Goal: Transaction & Acquisition: Download file/media

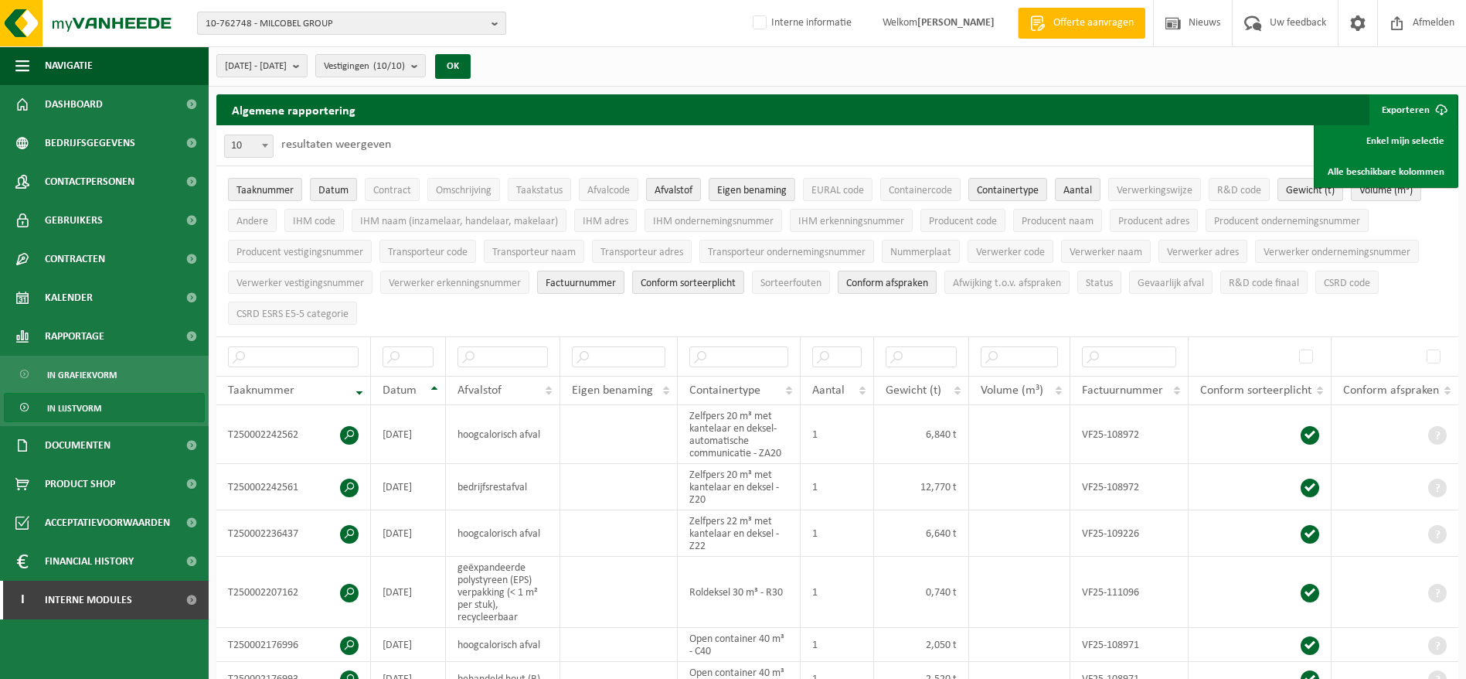
click at [354, 21] on span "10-762748 - MILCOBEL GROUP" at bounding box center [346, 23] width 280 height 23
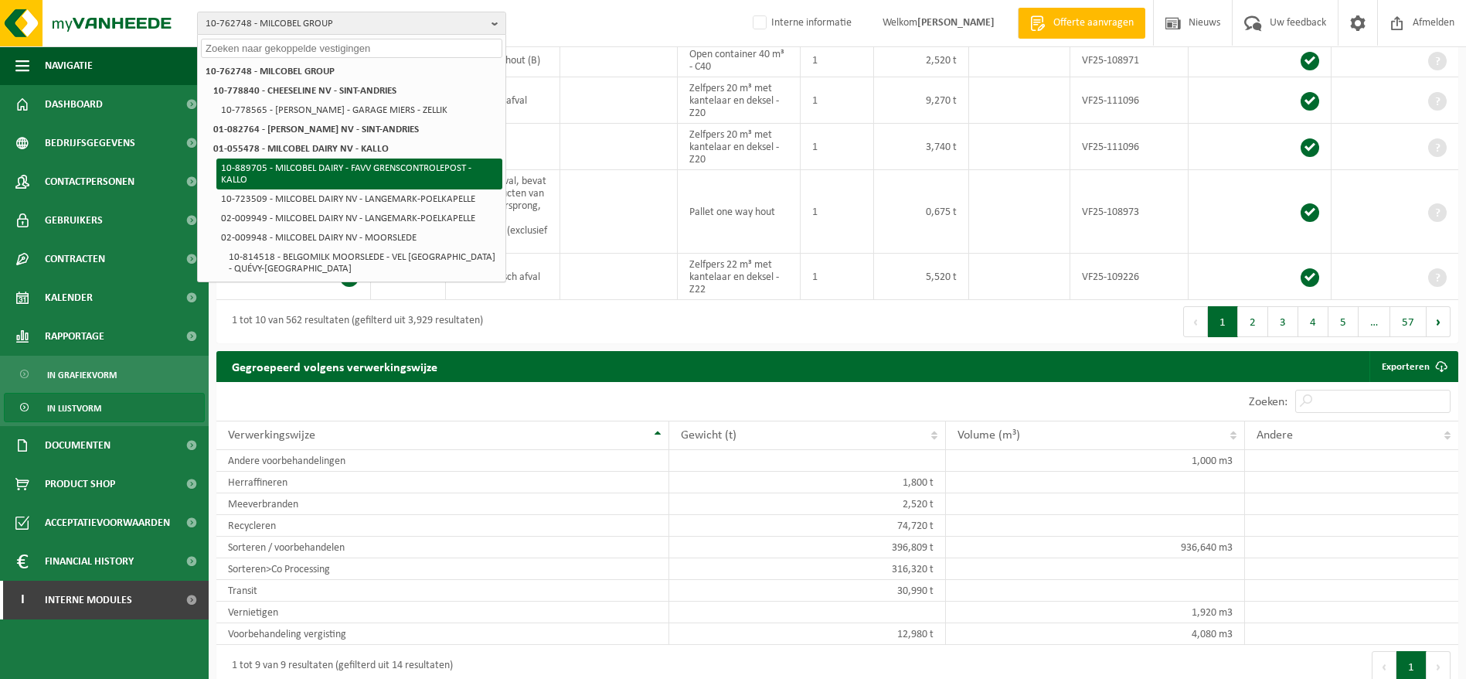
scroll to position [928, 0]
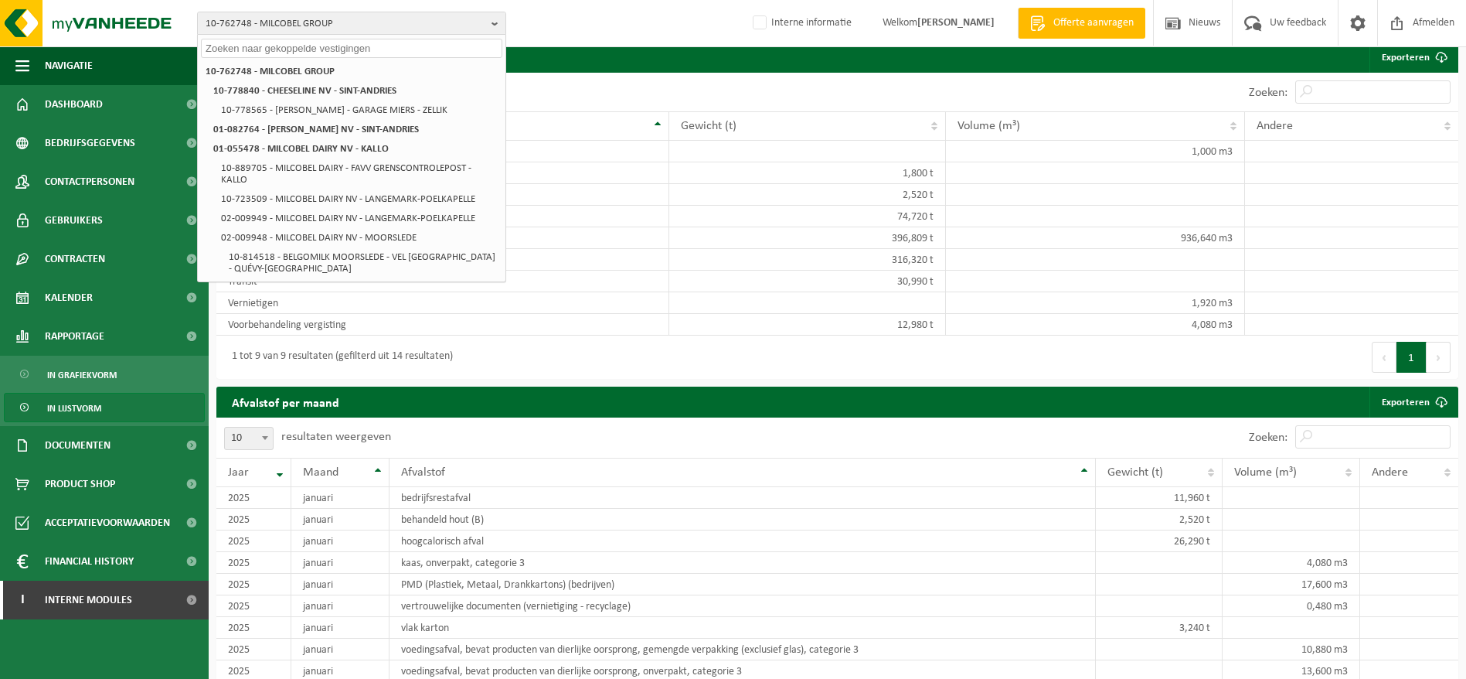
click at [547, 13] on div "10-762748 - MILCOBEL GROUP 10-762748 - MILCOBEL GROUP 10-778840 - CHEESELINE NV…" at bounding box center [733, 23] width 1466 height 47
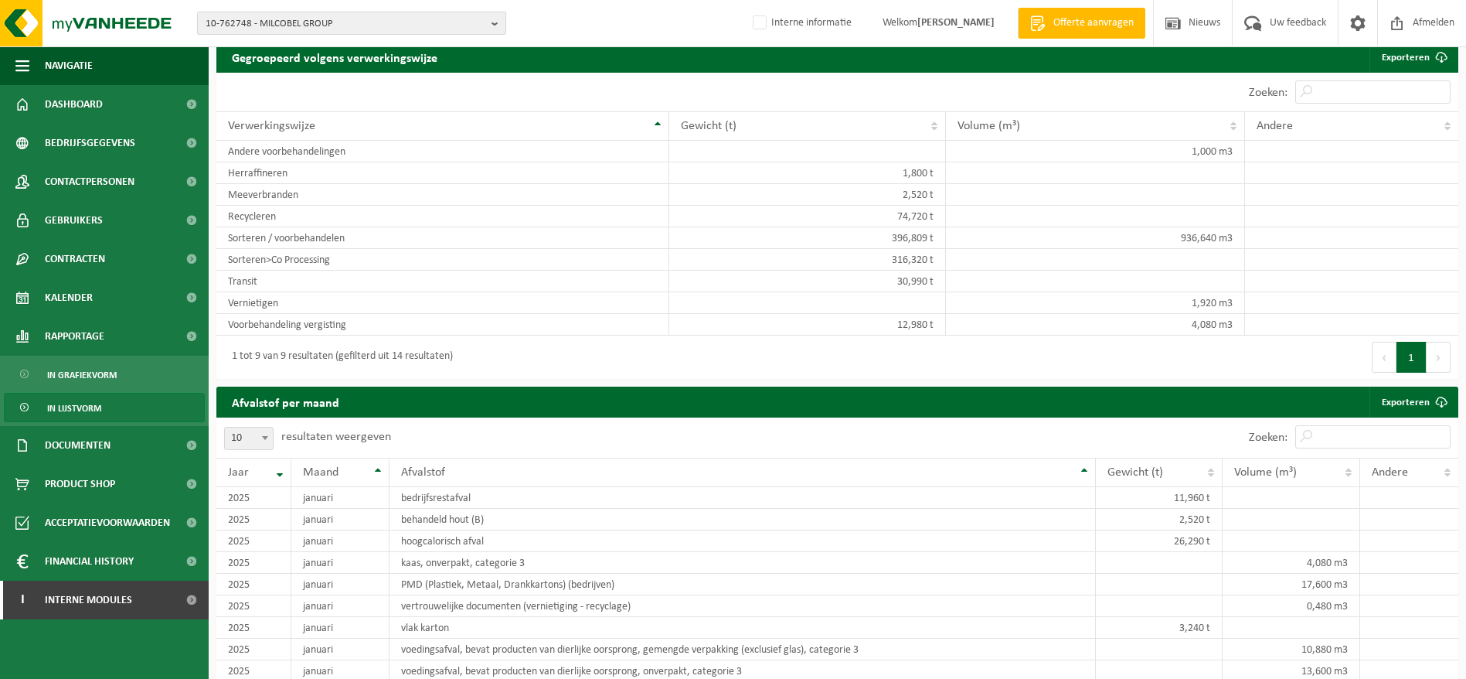
click at [448, 19] on span "10-762748 - MILCOBEL GROUP" at bounding box center [346, 23] width 280 height 23
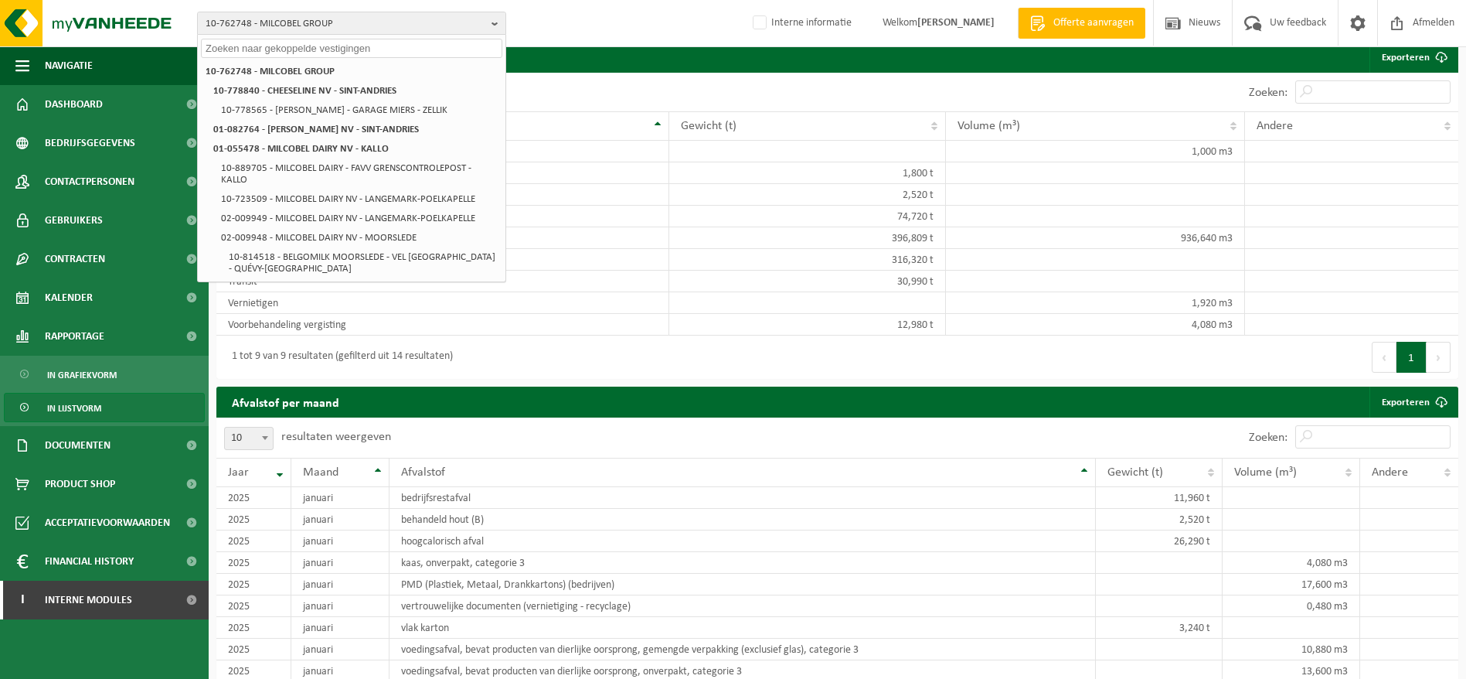
click at [397, 48] on input "text" at bounding box center [351, 48] width 301 height 19
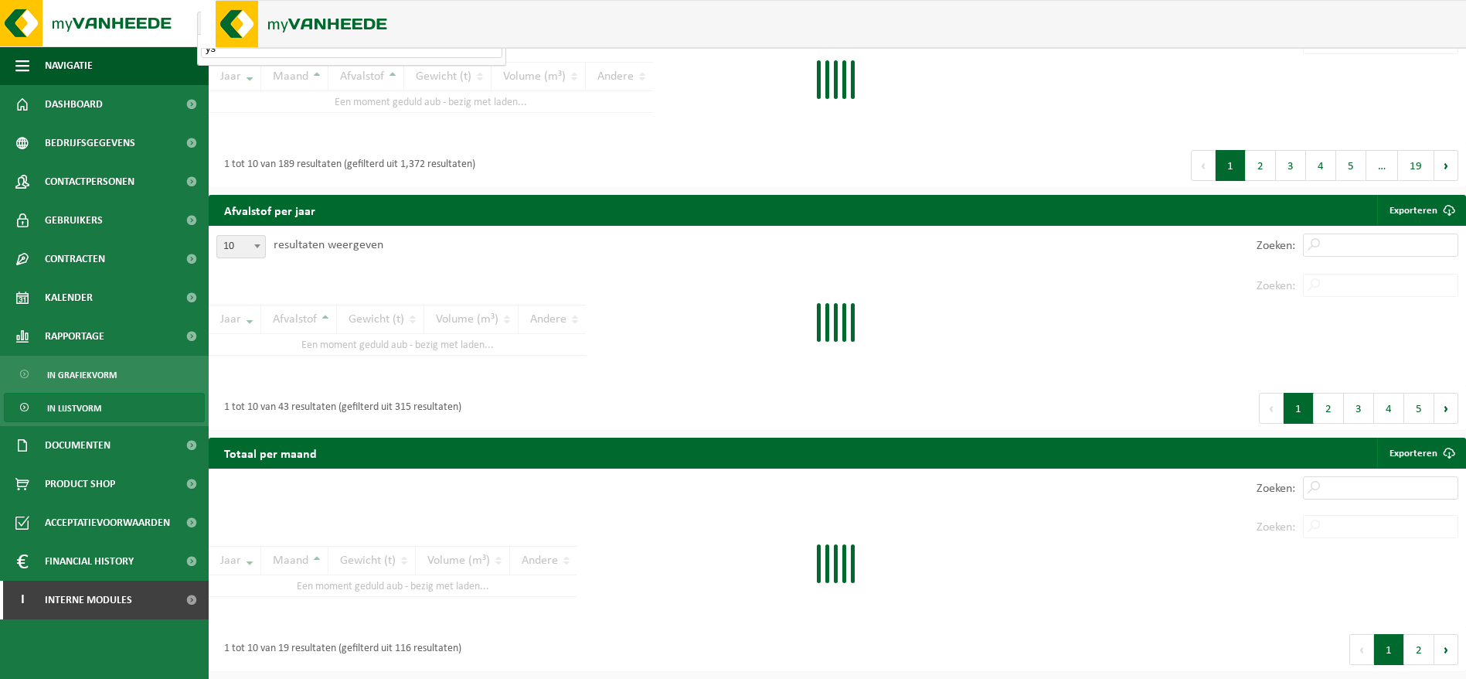
scroll to position [468, 0]
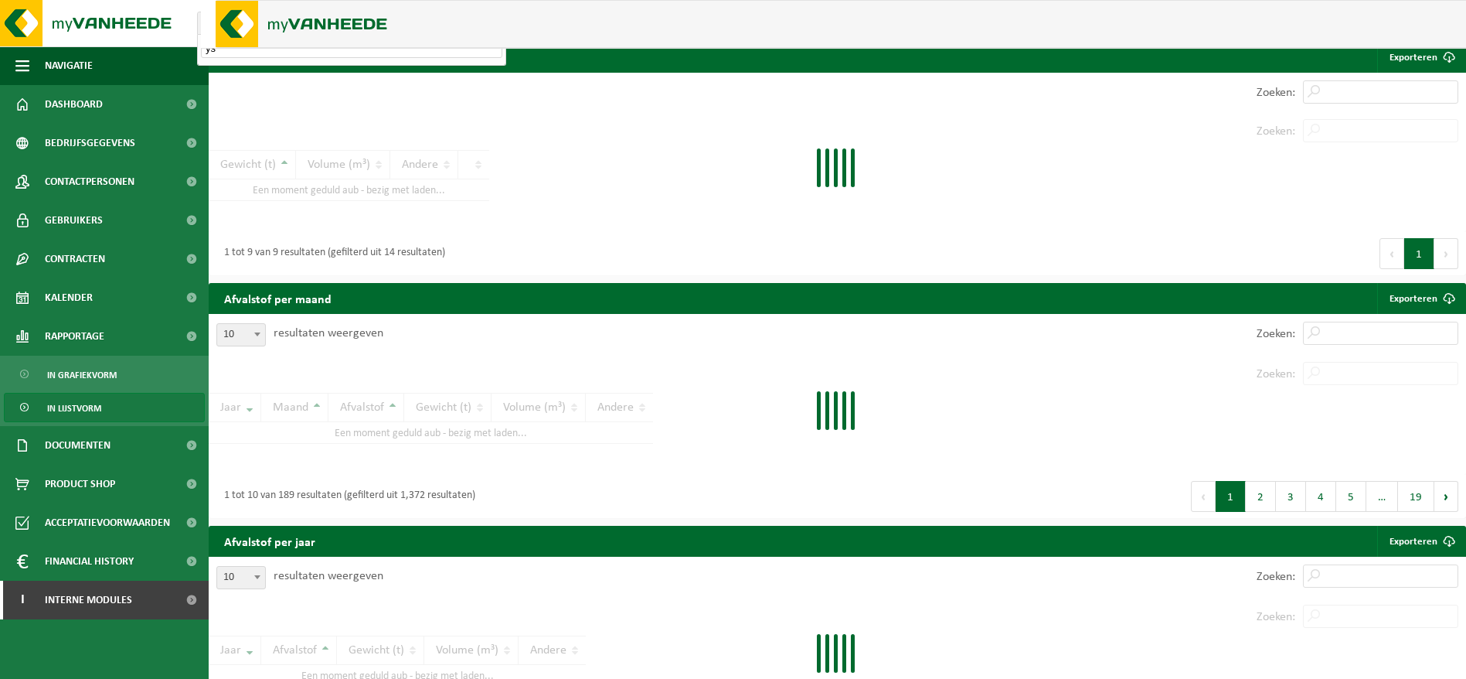
type input "ys"
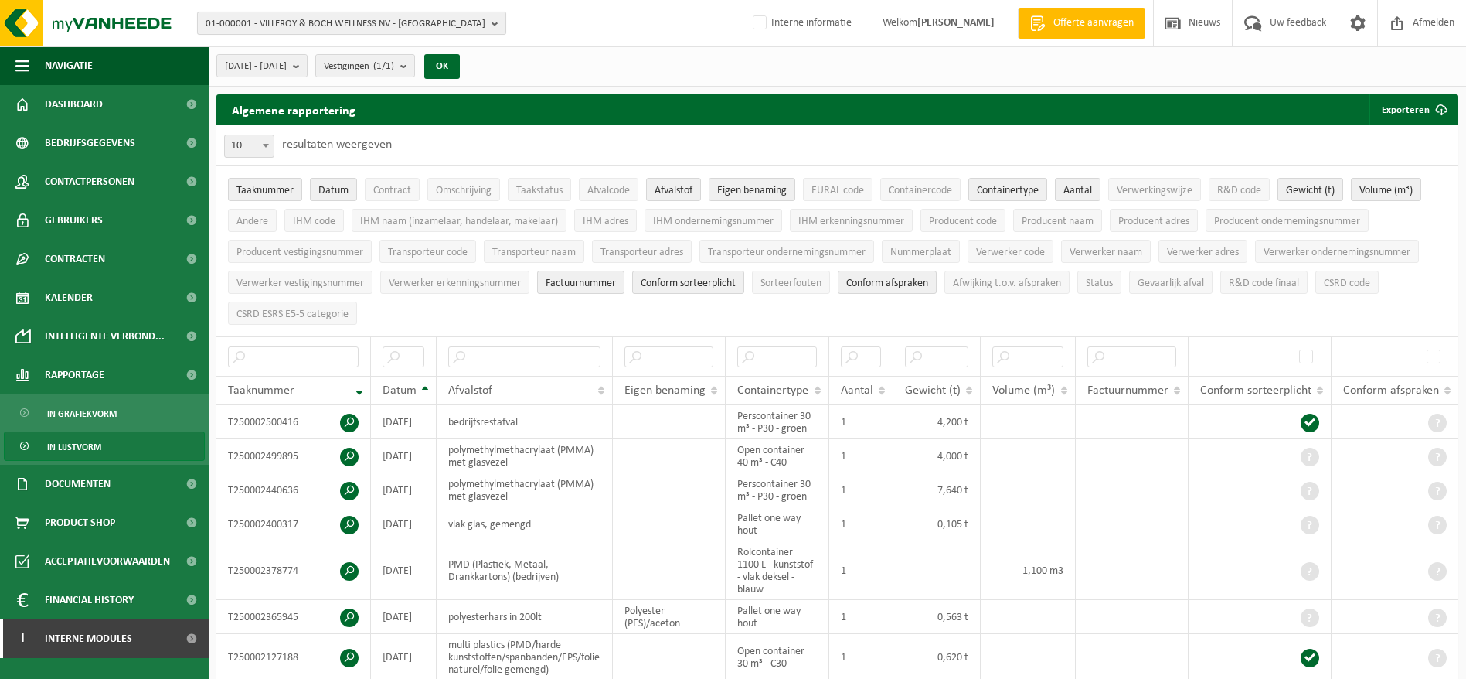
click at [385, 22] on span "01-000001 - VILLEROY & BOCH WELLNESS NV - ROESELARE" at bounding box center [346, 23] width 280 height 23
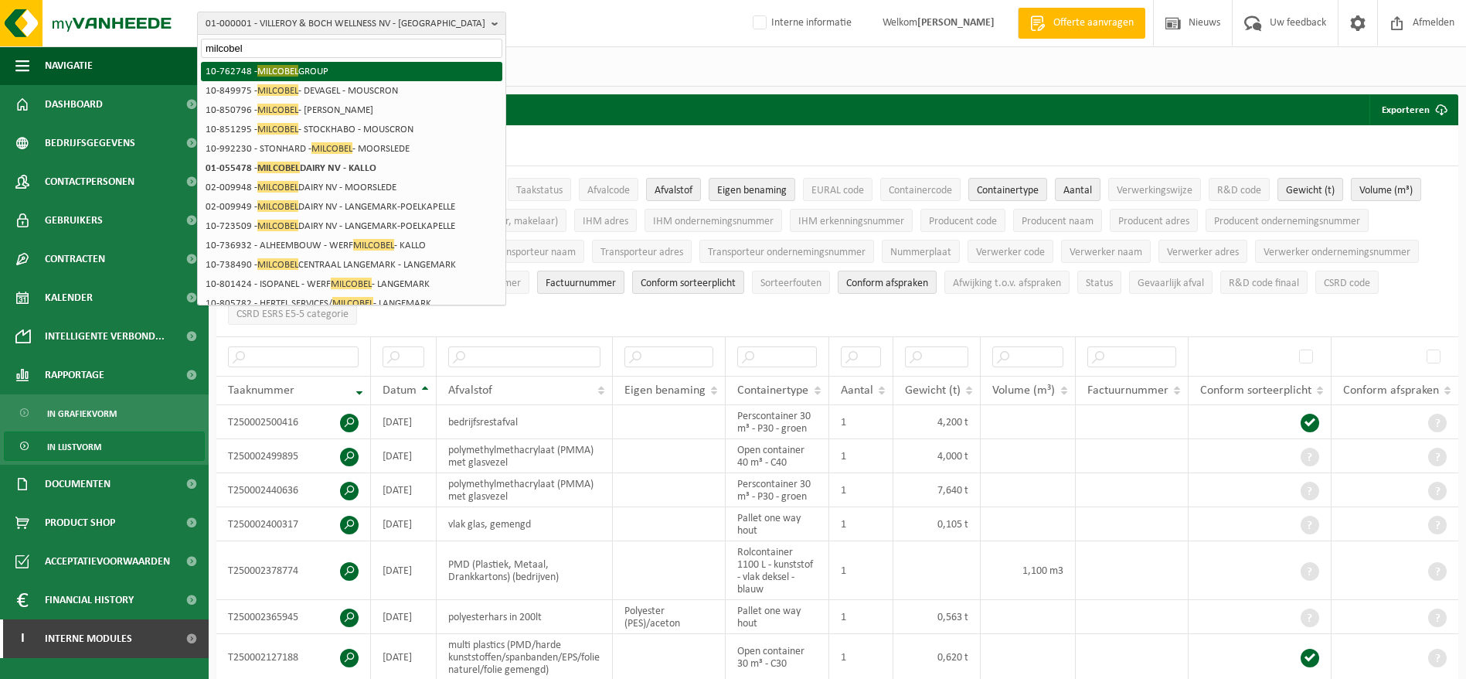
type input "milcobel"
click at [356, 69] on li "10-762748 - MILCOBEL GROUP" at bounding box center [351, 71] width 301 height 19
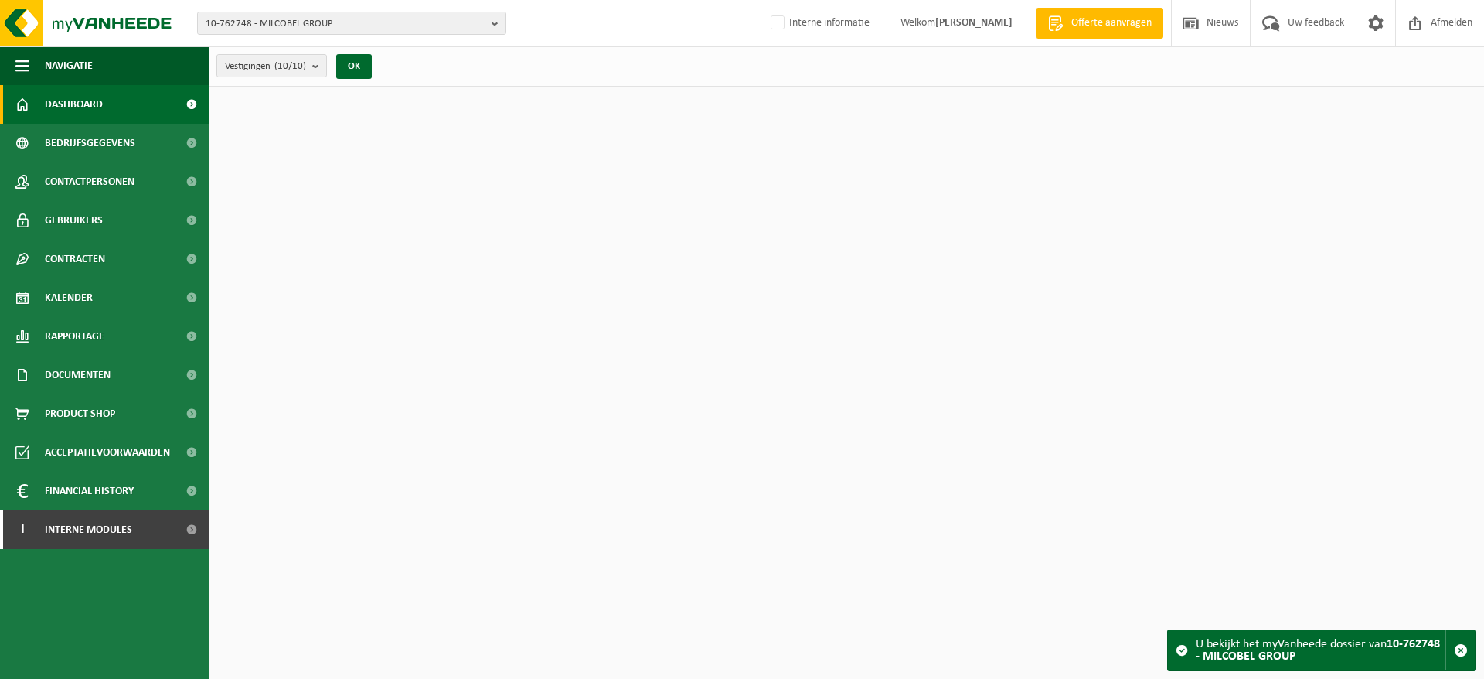
click at [371, 22] on span "10-762748 - MILCOBEL GROUP" at bounding box center [346, 23] width 280 height 23
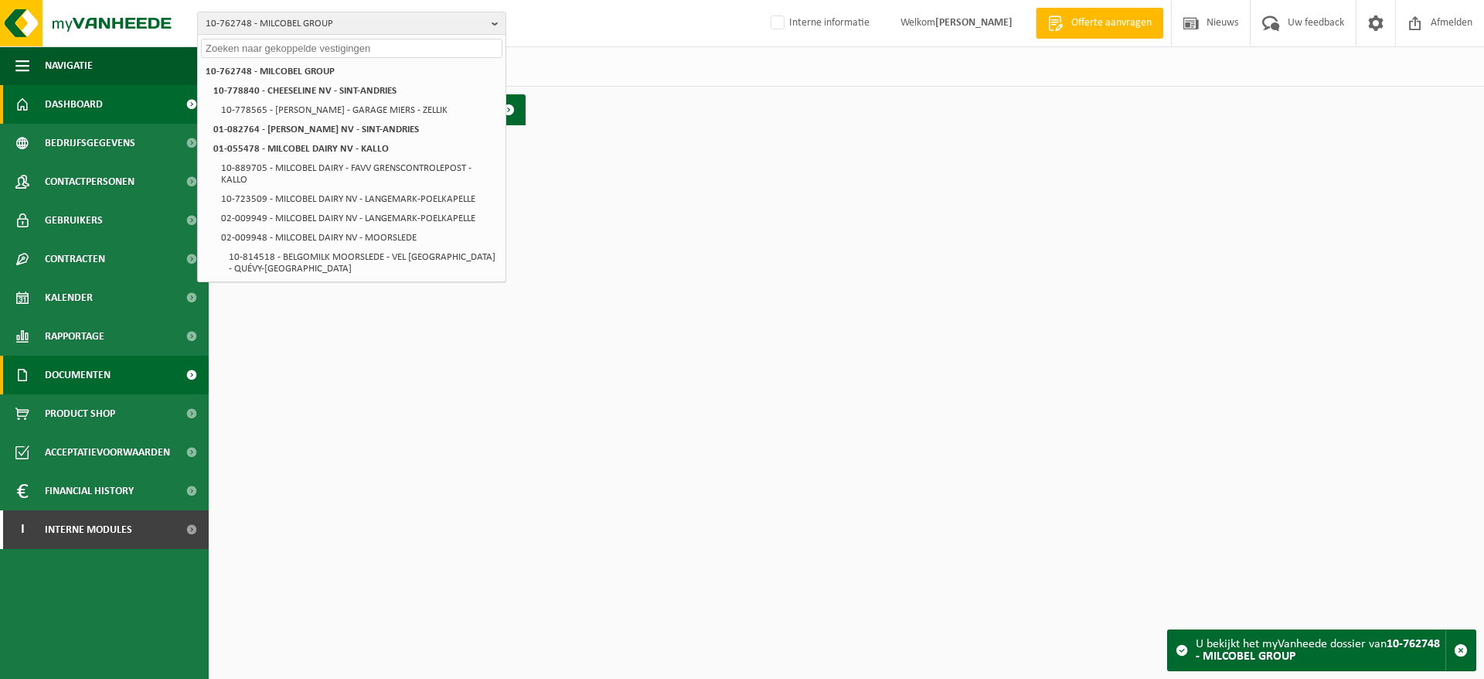
click at [51, 377] on span "Documenten" at bounding box center [78, 375] width 66 height 39
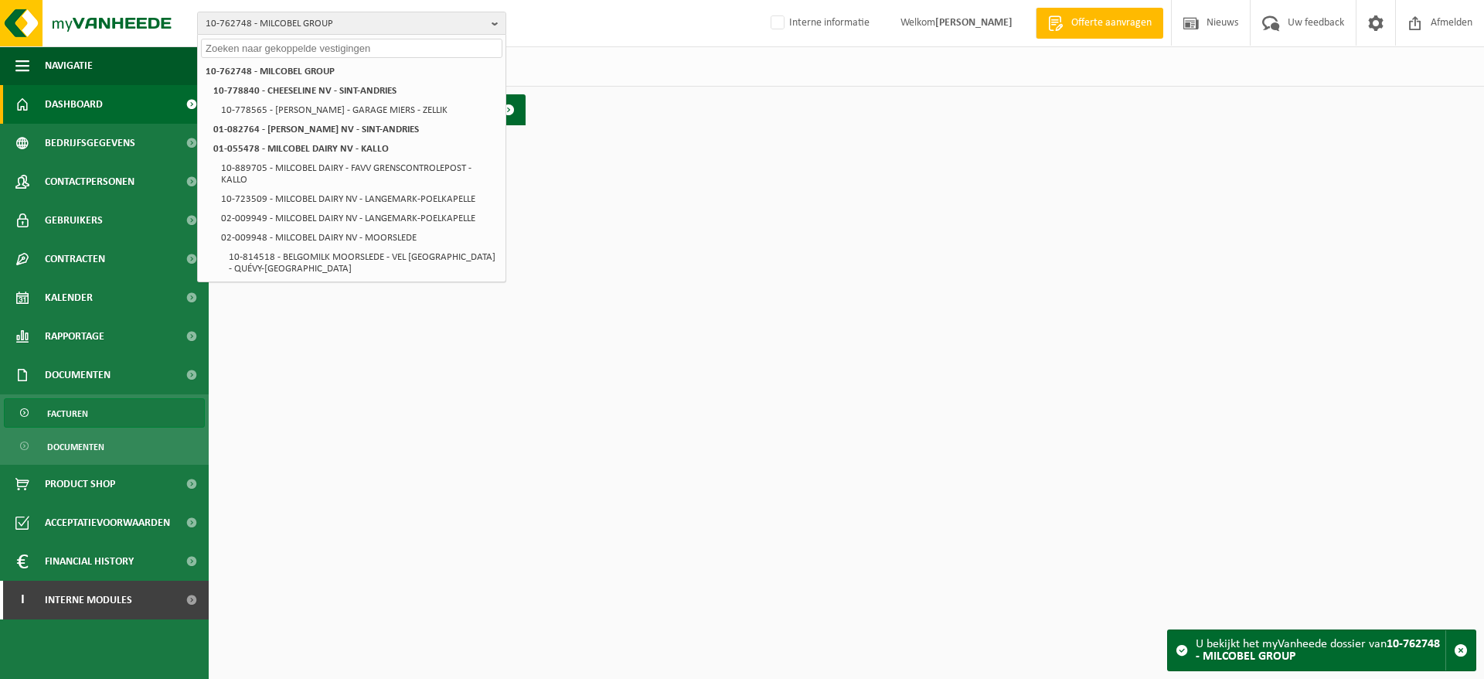
click at [71, 417] on span "Facturen" at bounding box center [67, 413] width 41 height 29
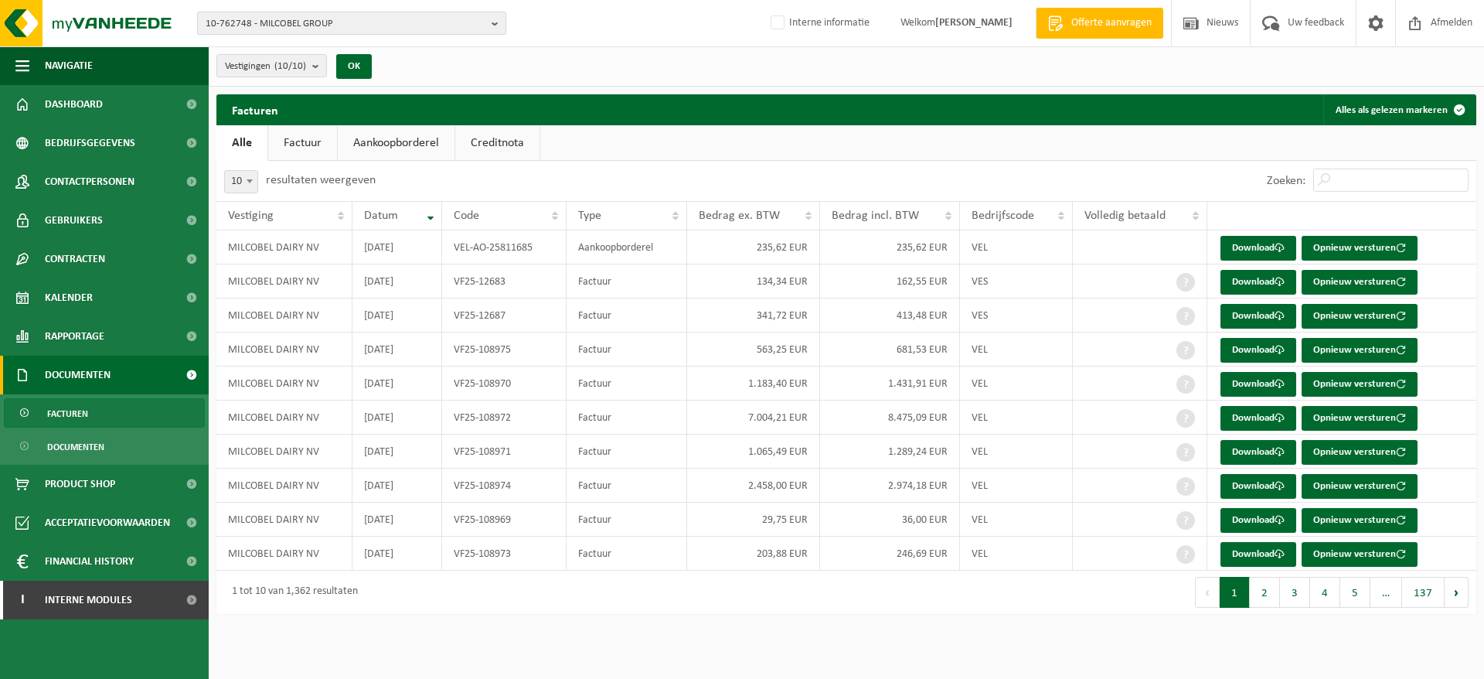
click at [282, 23] on span "10-762748 - MILCOBEL GROUP" at bounding box center [346, 23] width 280 height 23
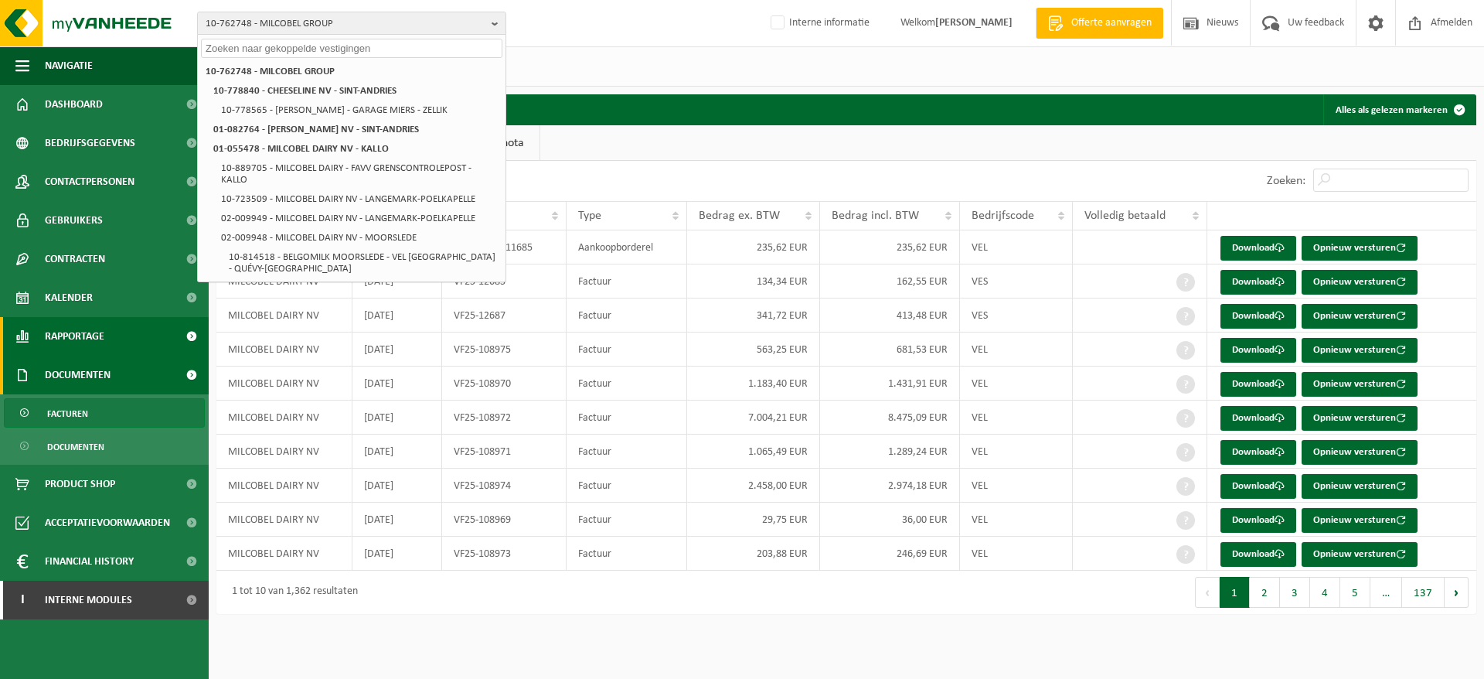
click at [124, 338] on link "Rapportage" at bounding box center [104, 336] width 209 height 39
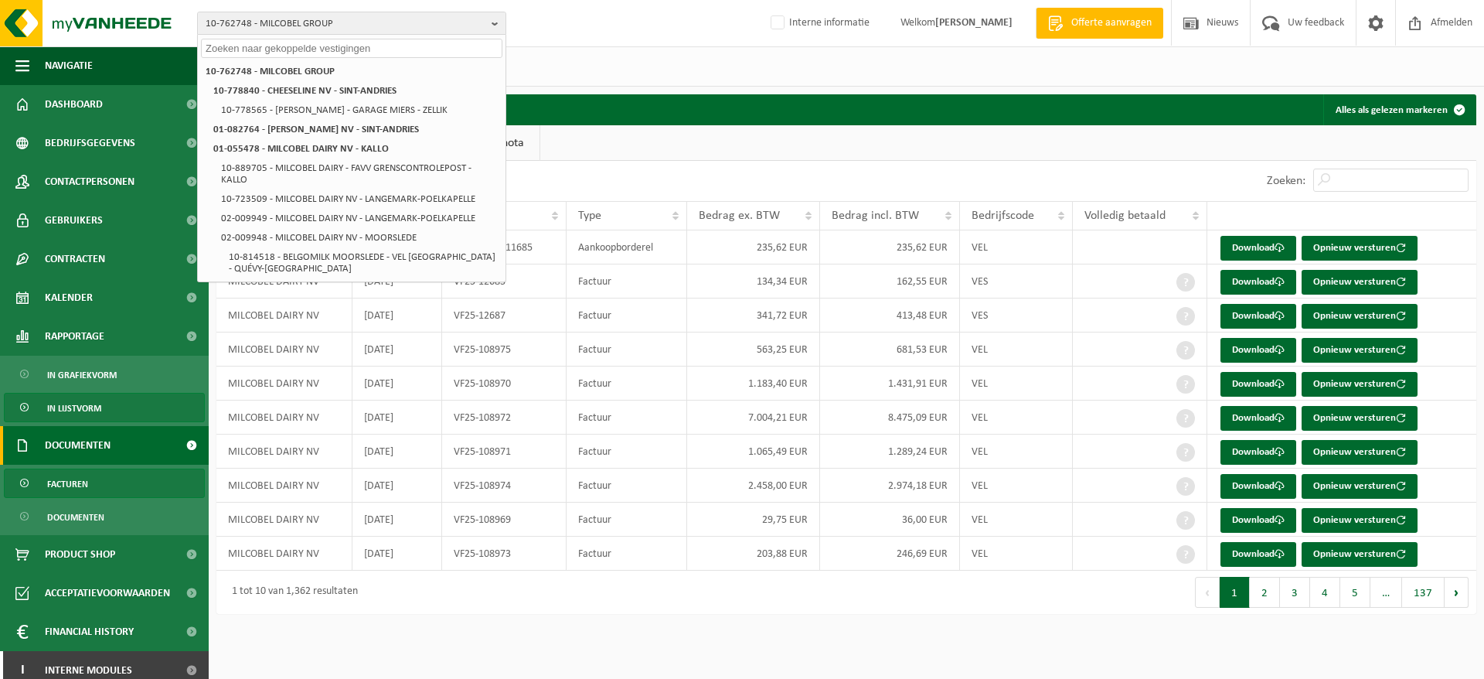
click at [92, 402] on span "In lijstvorm" at bounding box center [74, 407] width 54 height 29
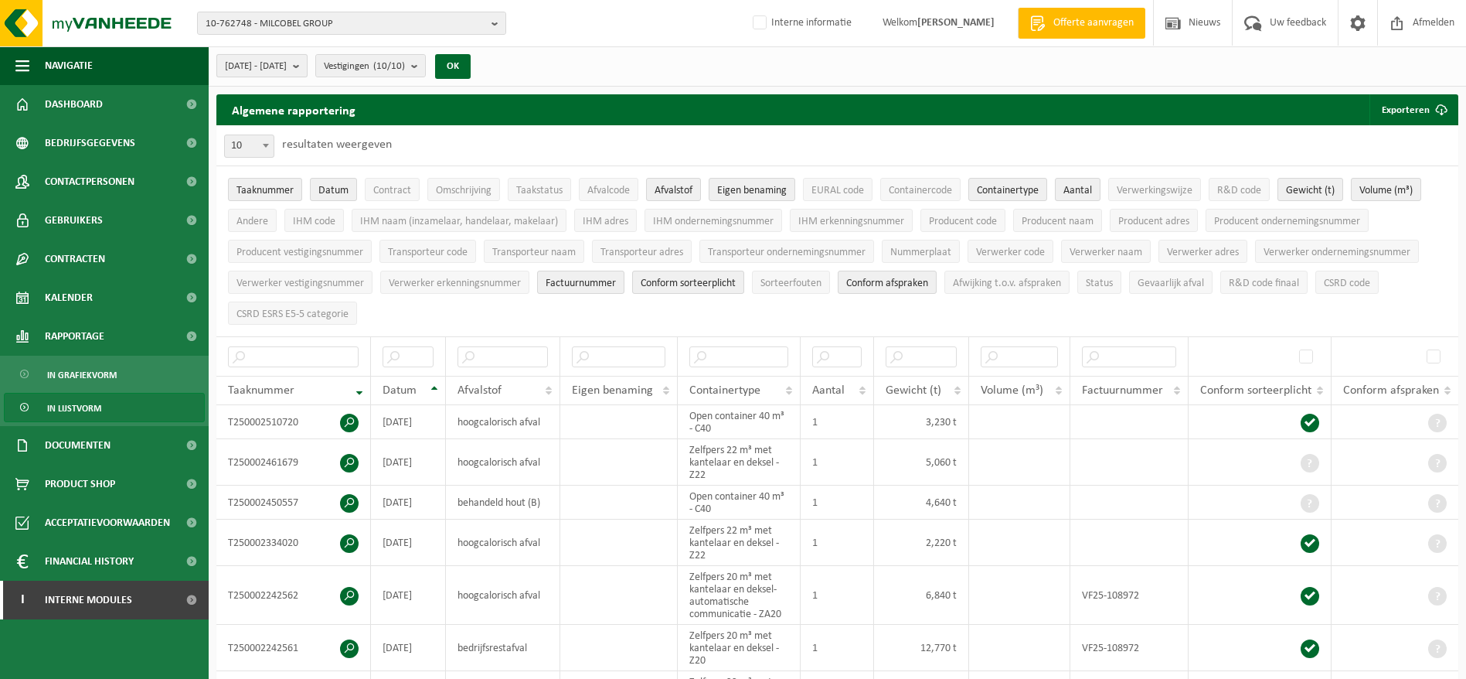
click at [287, 69] on span "2025-04-01 - 2025-09-02" at bounding box center [256, 66] width 62 height 23
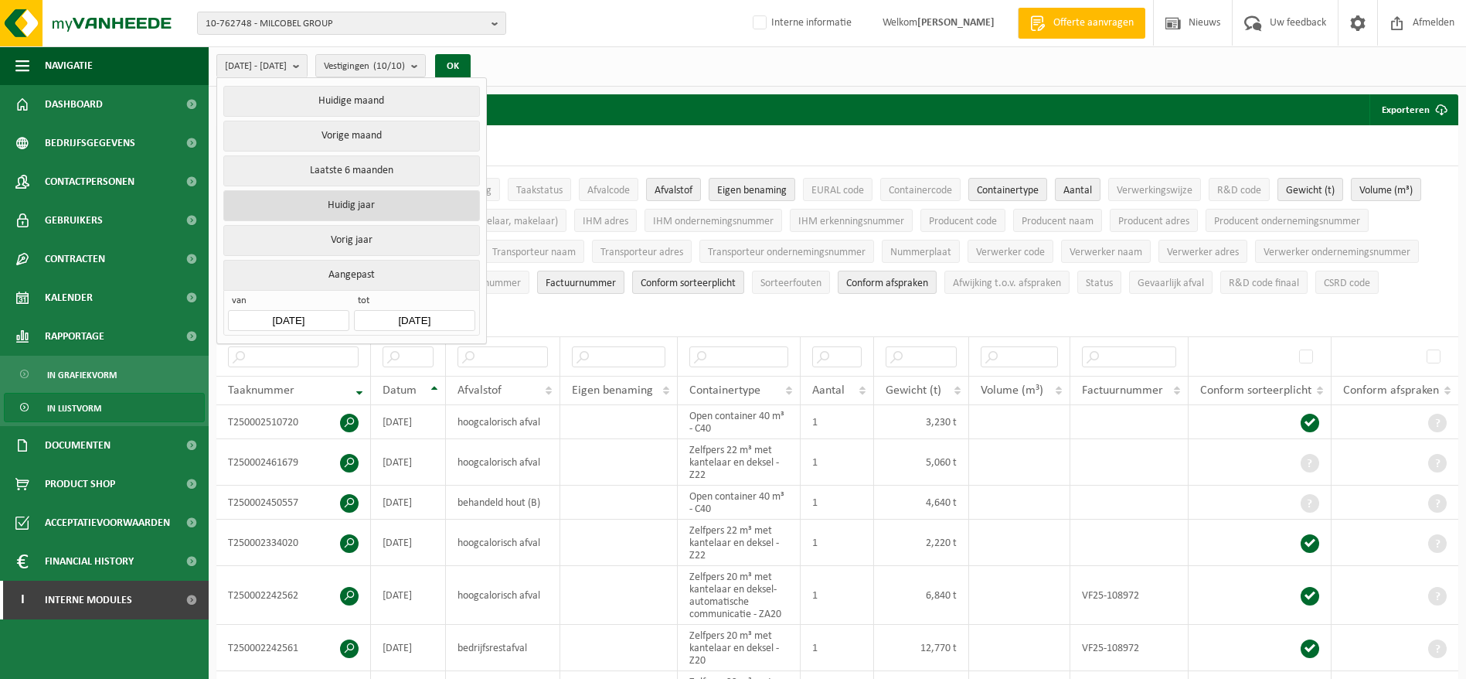
click at [337, 211] on button "Huidig jaar" at bounding box center [351, 205] width 256 height 31
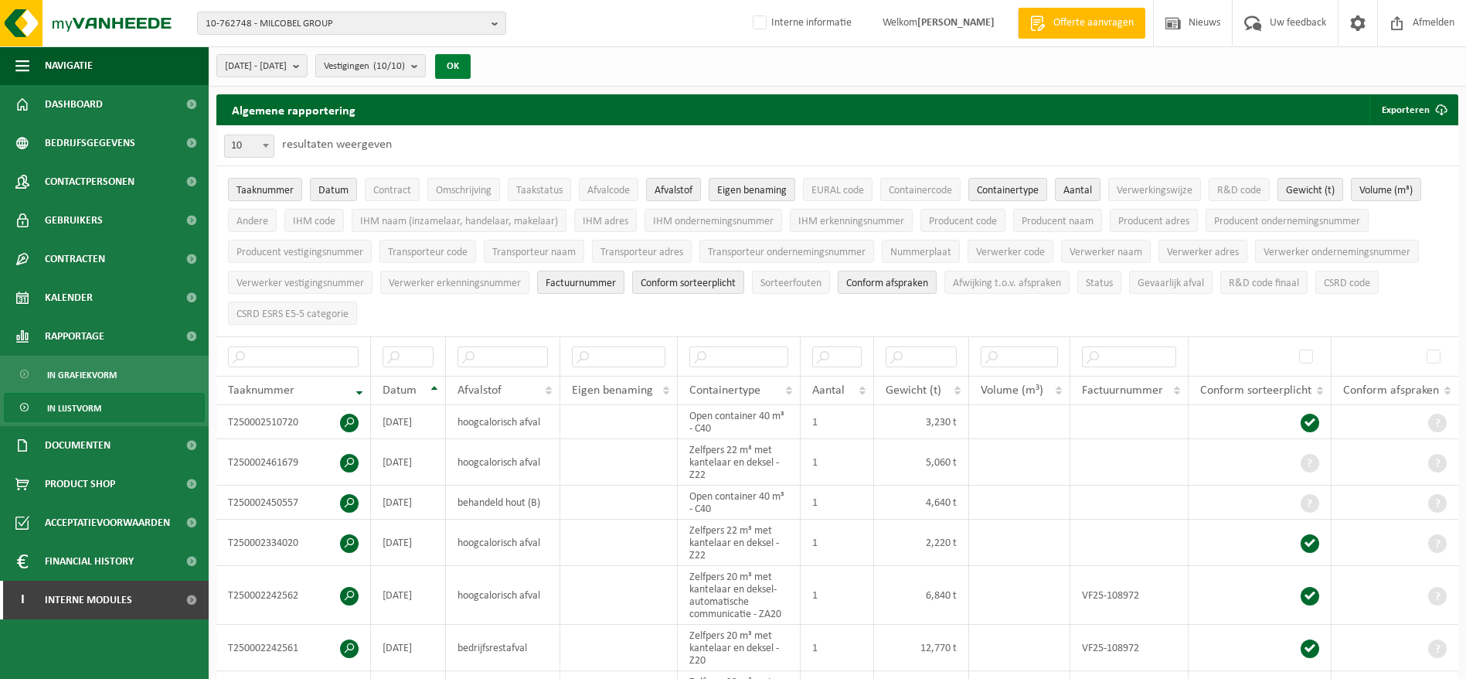
click at [471, 74] on button "OK" at bounding box center [453, 66] width 36 height 25
click at [1075, 220] on span "Producent naam" at bounding box center [1058, 222] width 72 height 12
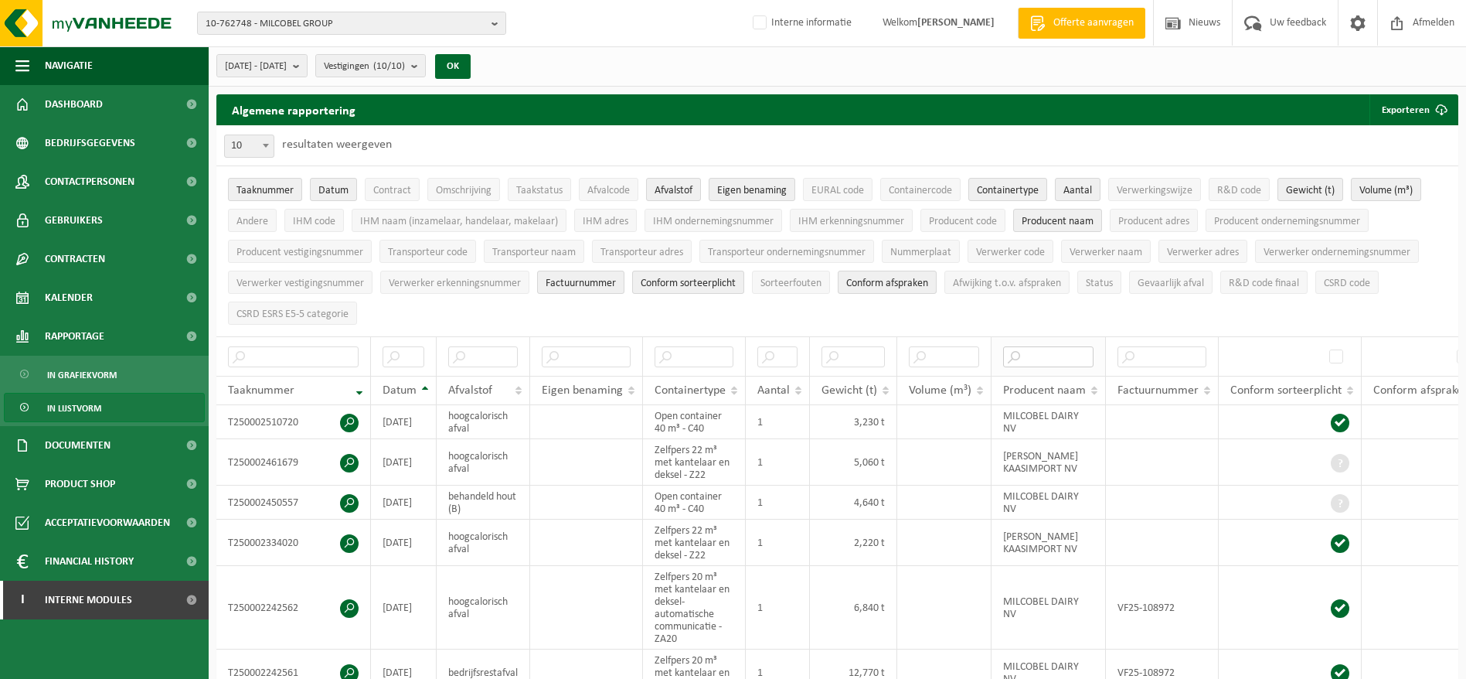
click at [1059, 353] on input "text" at bounding box center [1048, 356] width 90 height 21
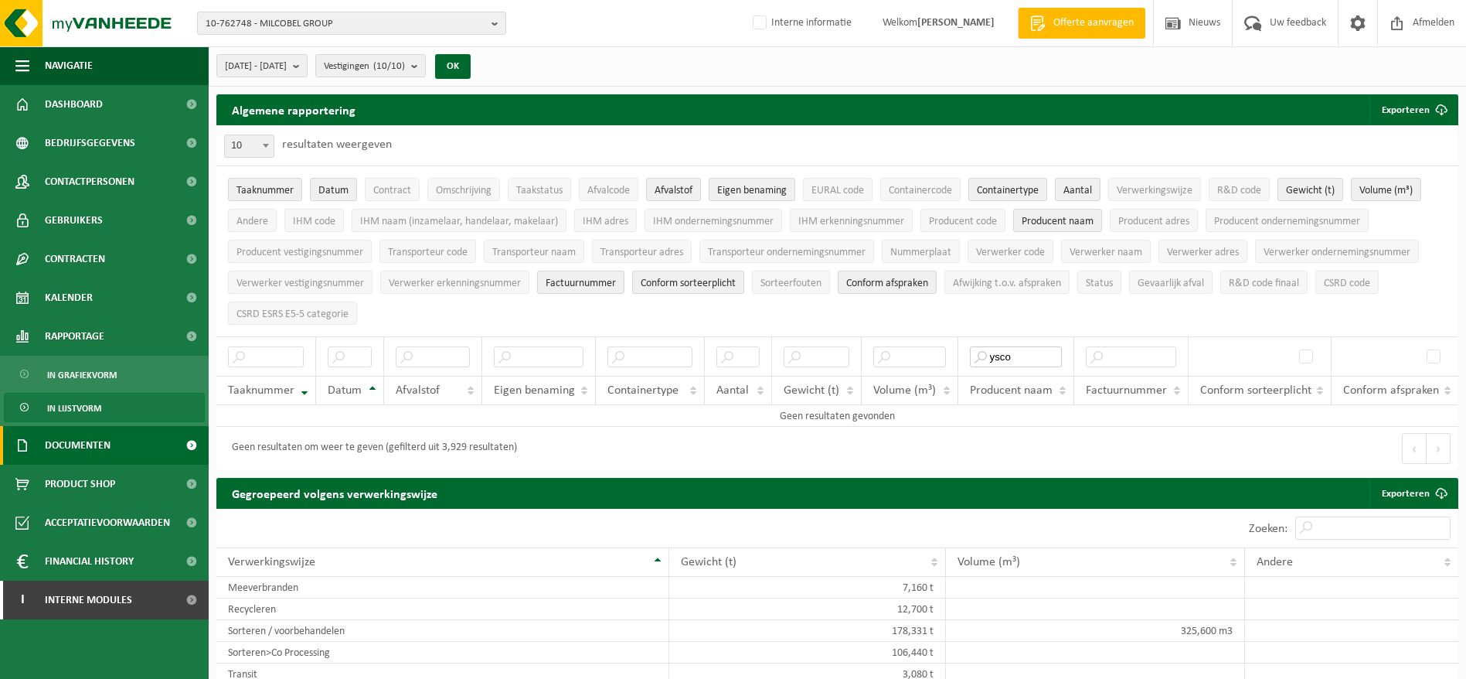
type input "ysco"
click at [75, 440] on span "Documenten" at bounding box center [78, 445] width 66 height 39
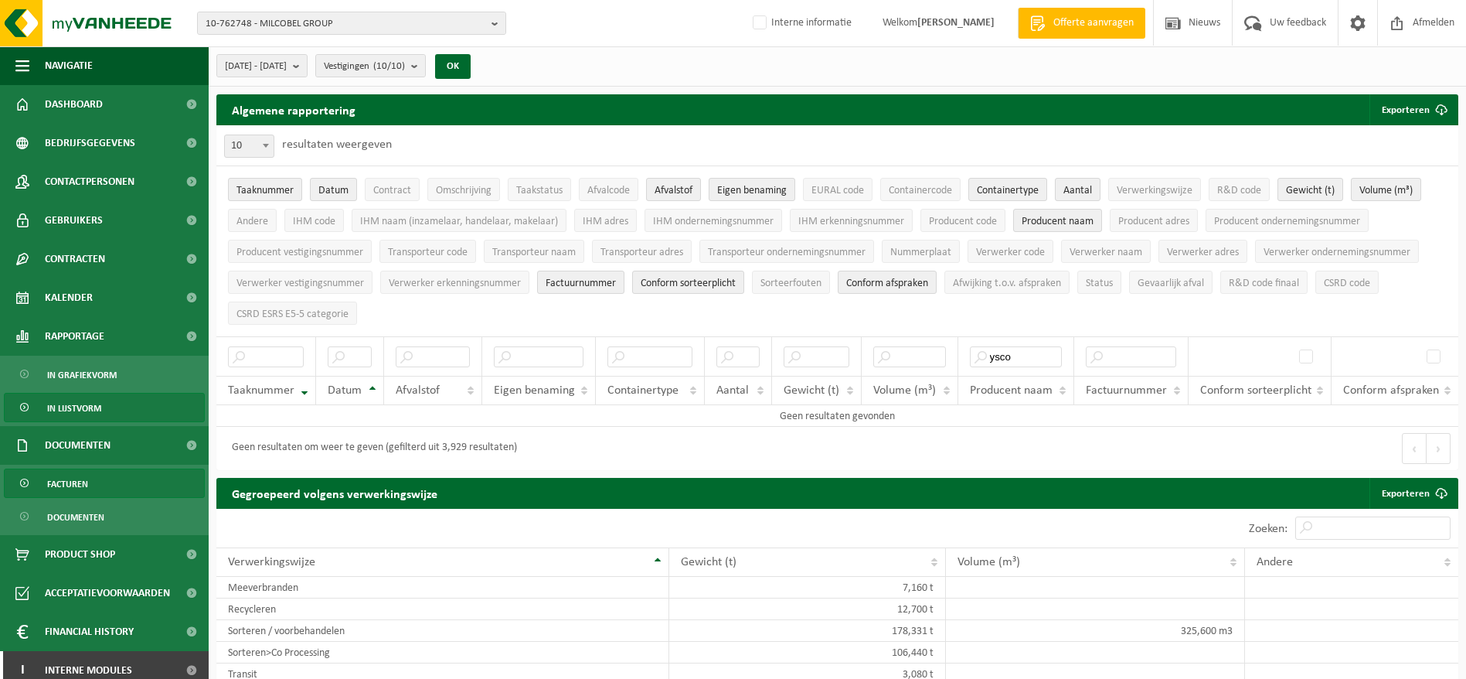
click at [73, 472] on span "Facturen" at bounding box center [67, 483] width 41 height 29
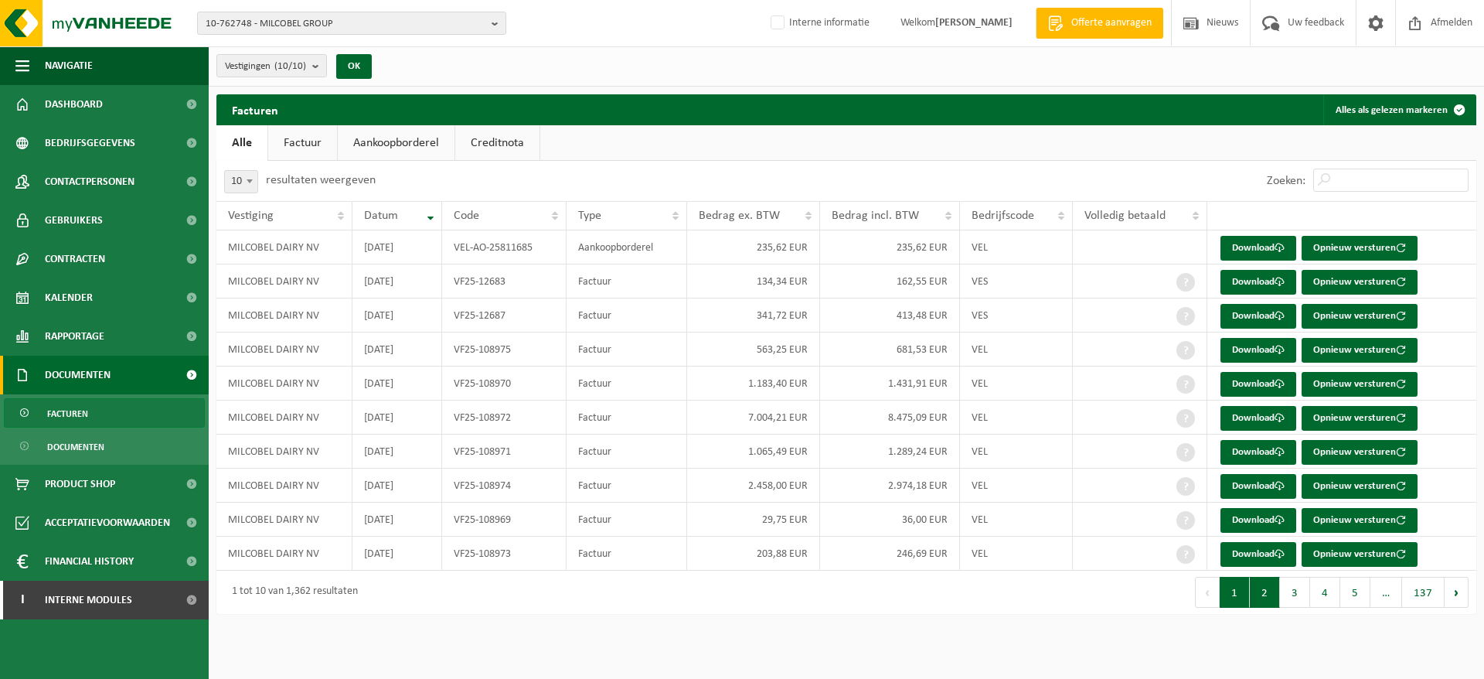
click at [1277, 580] on button "2" at bounding box center [1265, 592] width 30 height 31
click at [1247, 273] on link "Download" at bounding box center [1259, 282] width 76 height 25
click at [1245, 241] on link "Download" at bounding box center [1259, 248] width 76 height 25
click at [1237, 601] on button "1" at bounding box center [1235, 592] width 30 height 31
click at [1241, 553] on link "Download" at bounding box center [1259, 554] width 76 height 25
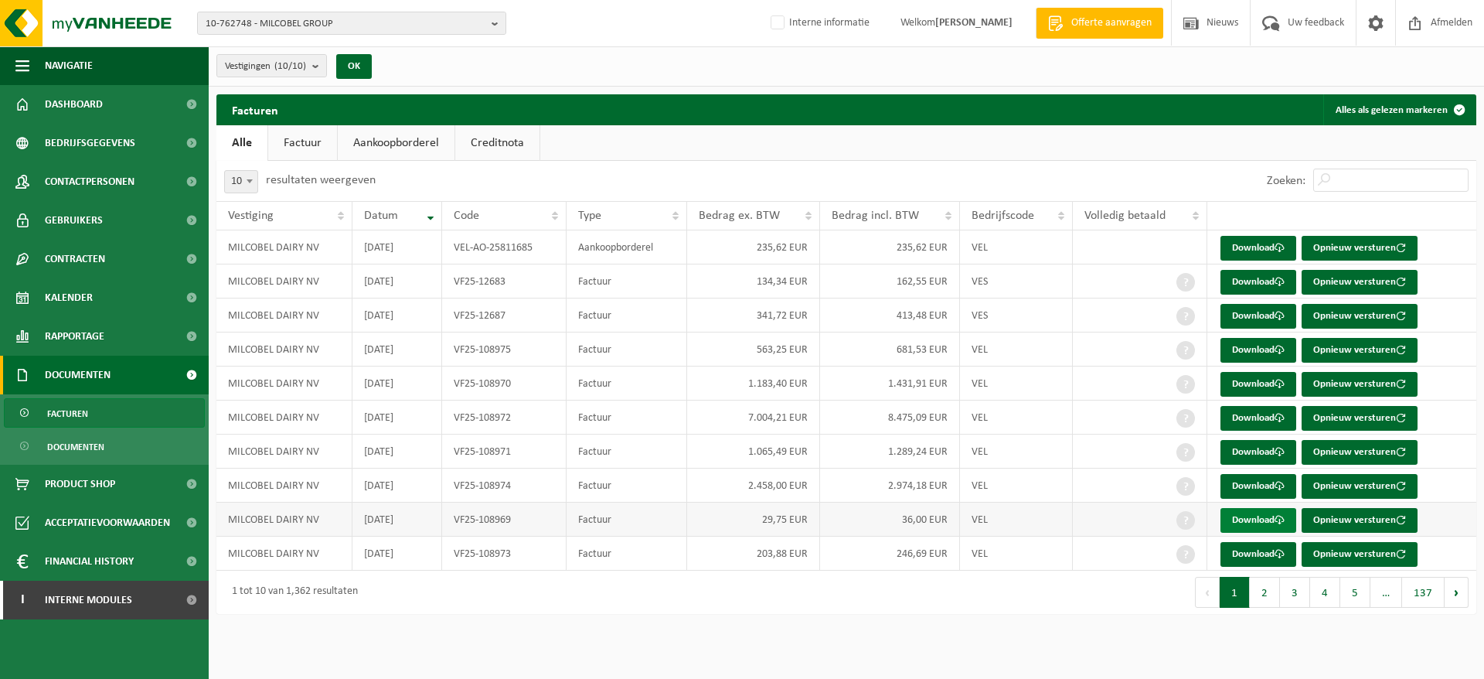
click at [1259, 516] on link "Download" at bounding box center [1259, 520] width 76 height 25
click at [1278, 516] on span at bounding box center [1280, 520] width 10 height 10
click at [1238, 476] on link "Download" at bounding box center [1259, 486] width 76 height 25
click at [1245, 481] on link "Download" at bounding box center [1259, 486] width 76 height 25
click at [1252, 451] on link "Download" at bounding box center [1259, 452] width 76 height 25
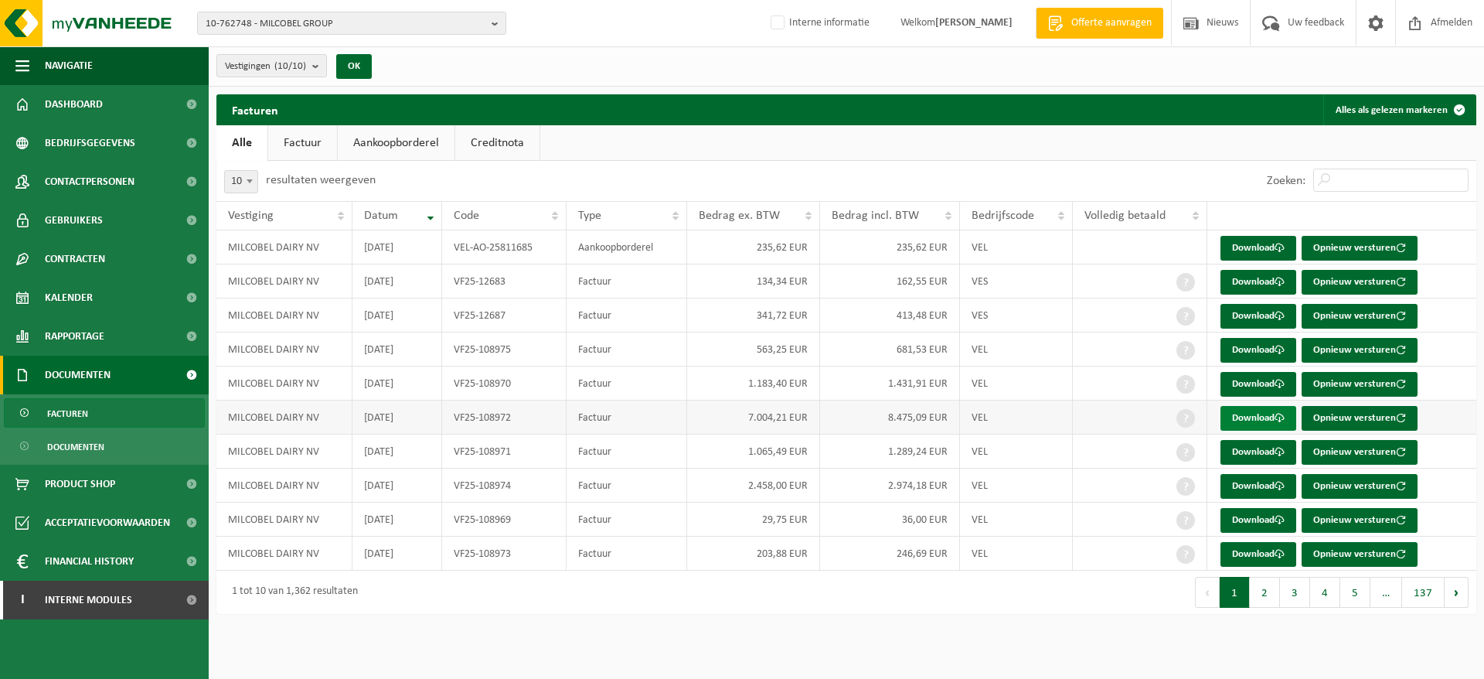
click at [1250, 413] on link "Download" at bounding box center [1259, 418] width 76 height 25
click at [1274, 347] on link "Download" at bounding box center [1259, 350] width 76 height 25
click at [1238, 312] on link "Download" at bounding box center [1259, 316] width 76 height 25
click at [1259, 284] on link "Download" at bounding box center [1259, 282] width 76 height 25
click at [1258, 238] on link "Download" at bounding box center [1259, 248] width 76 height 25
